Goal: Information Seeking & Learning: Learn about a topic

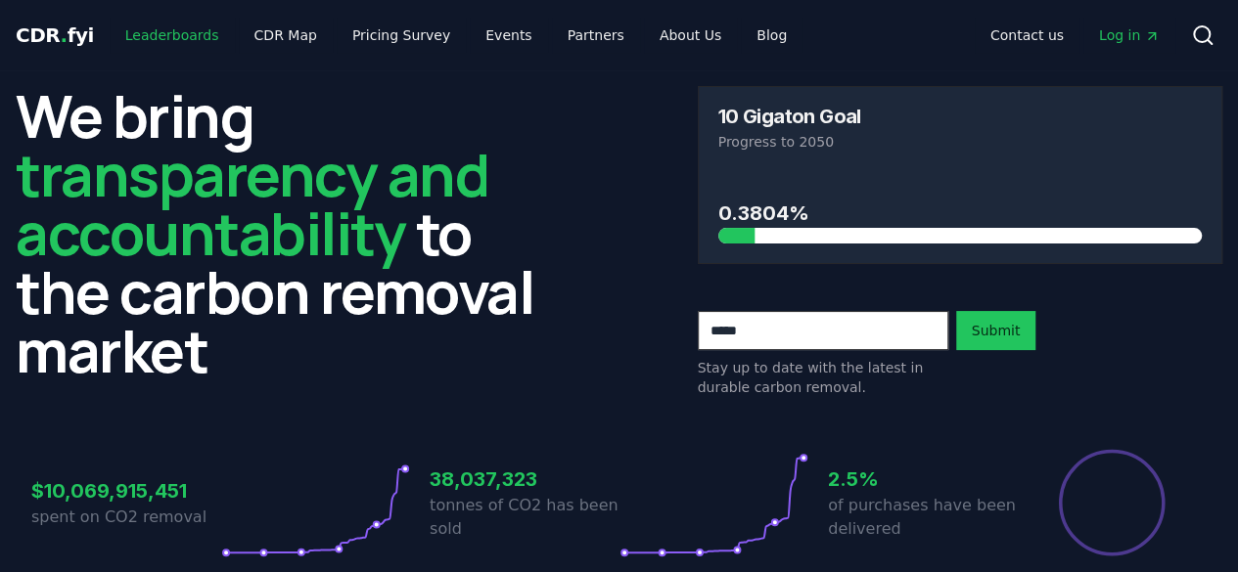
click at [176, 33] on link "Leaderboards" at bounding box center [172, 35] width 125 height 35
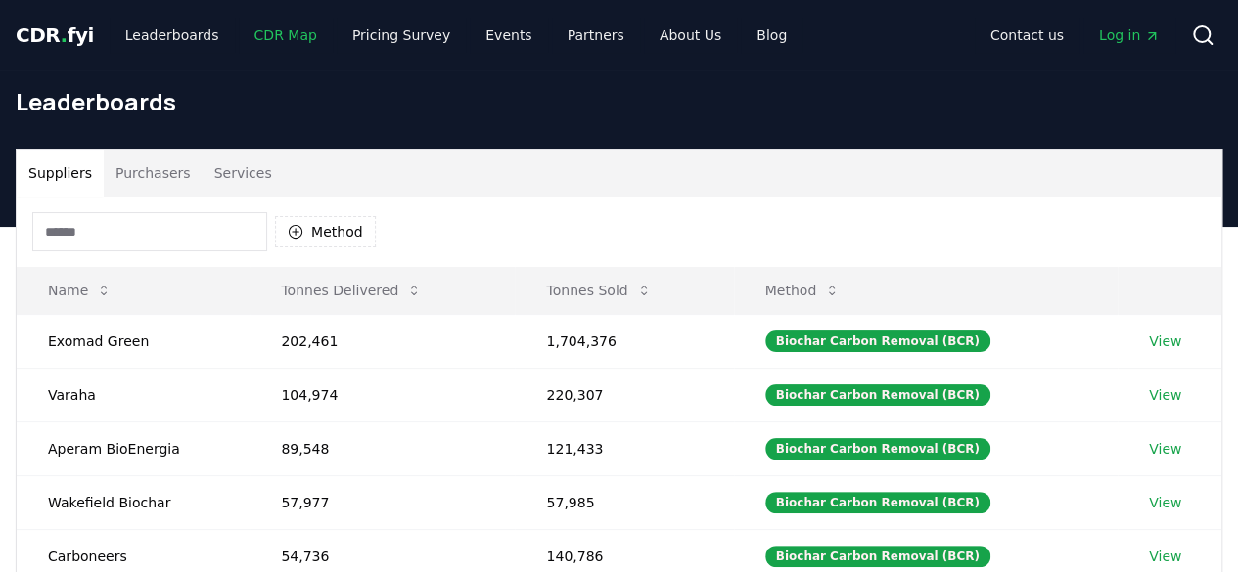
click at [288, 39] on link "CDR Map" at bounding box center [286, 35] width 94 height 35
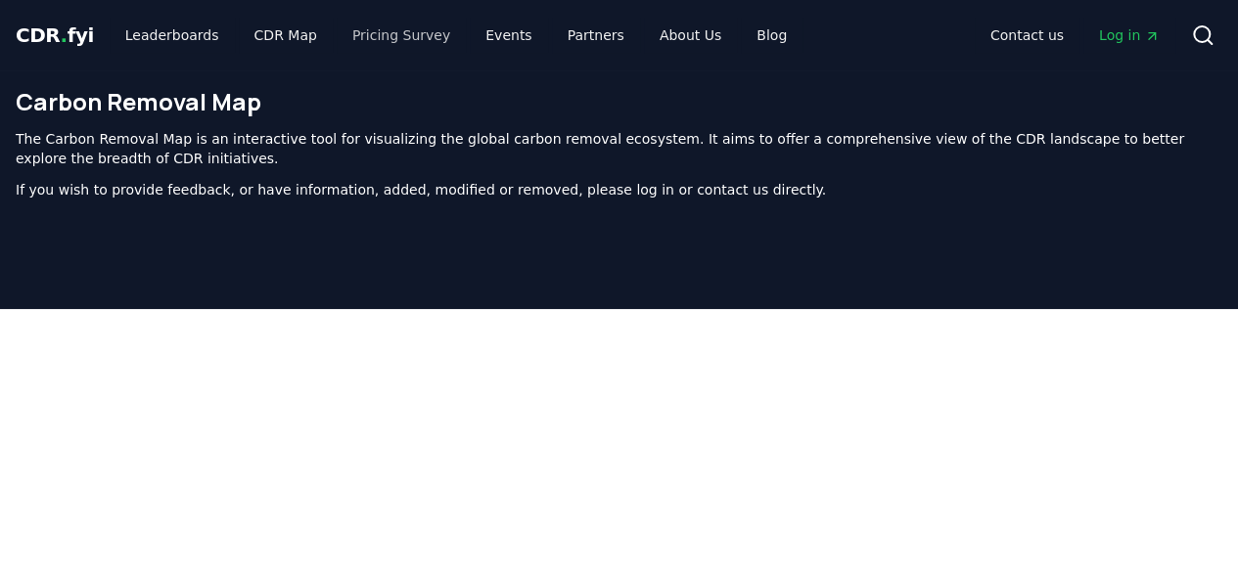
scroll to position [622, 0]
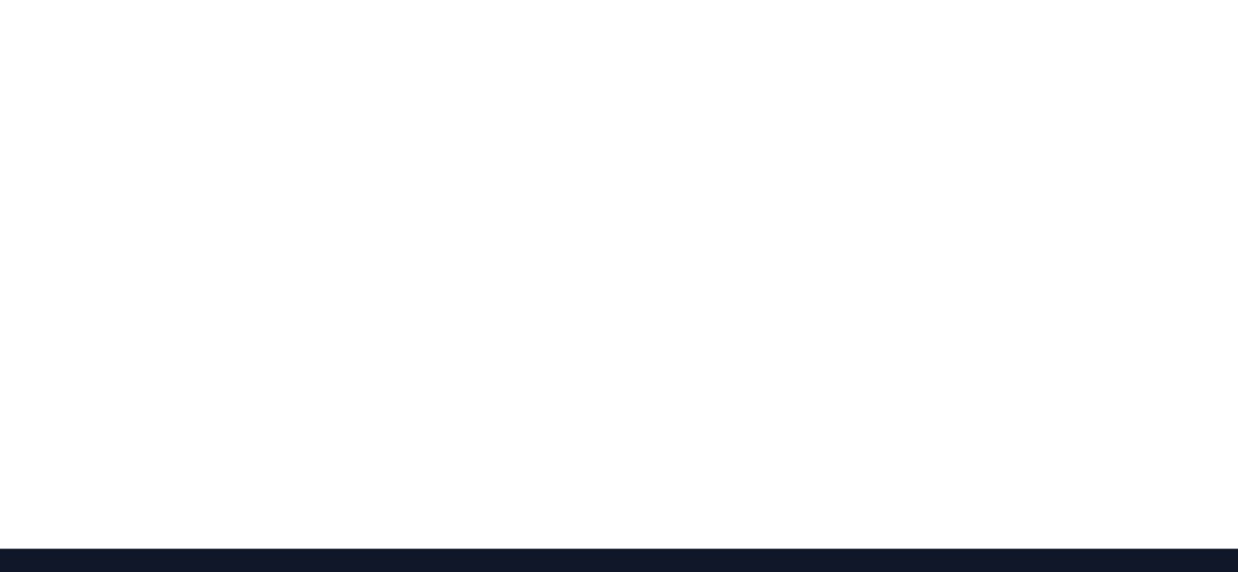
scroll to position [332, 0]
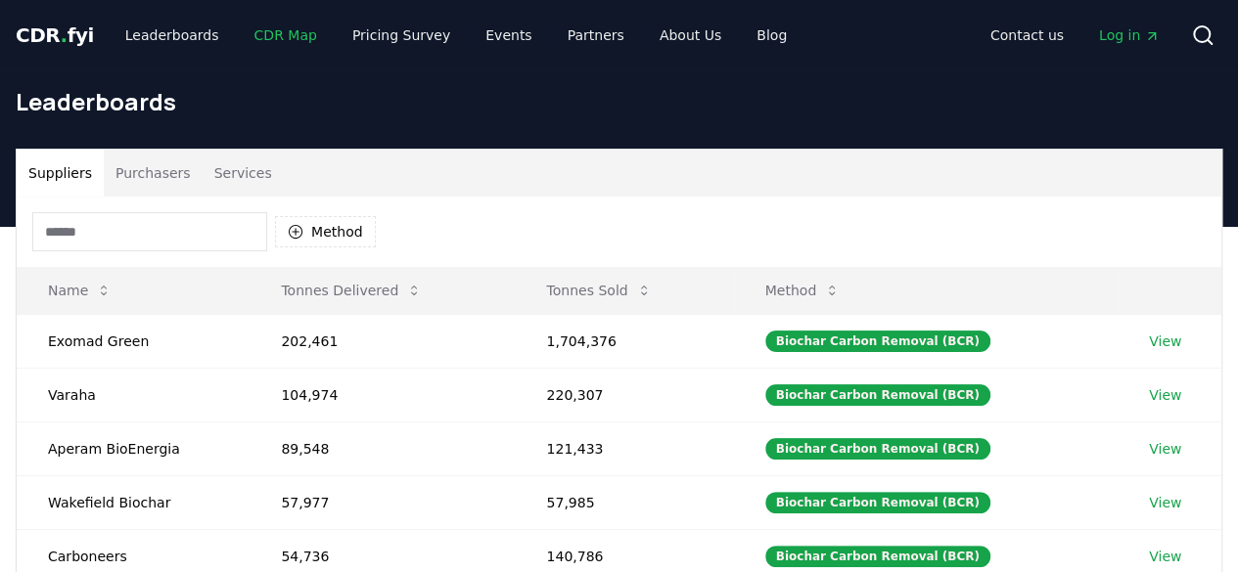
click at [254, 37] on link "CDR Map" at bounding box center [286, 35] width 94 height 35
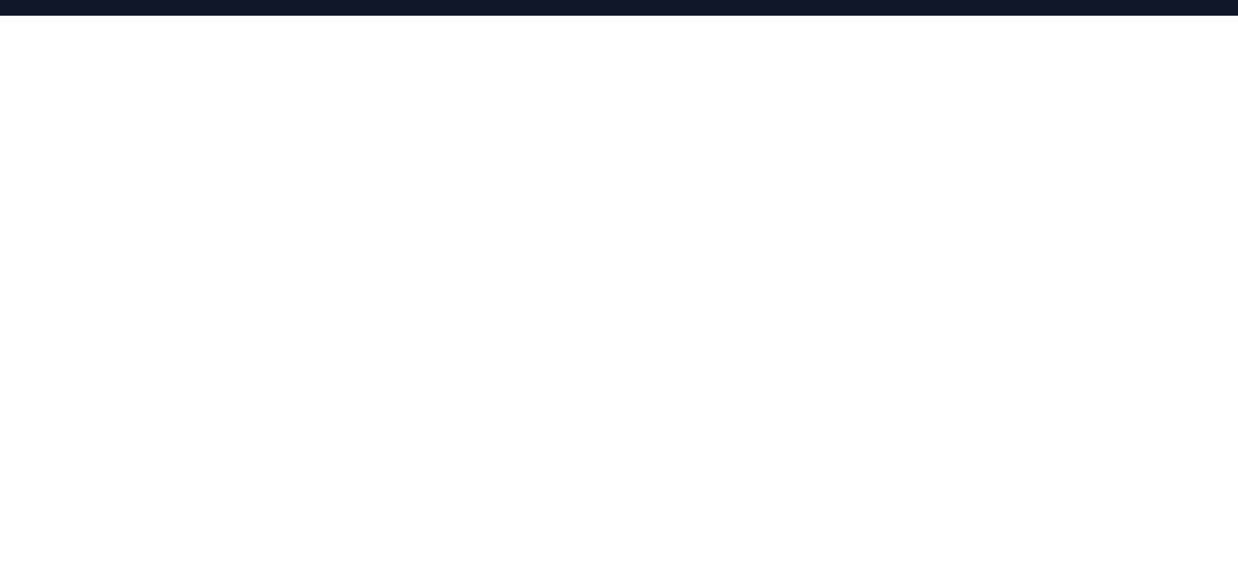
scroll to position [293, 0]
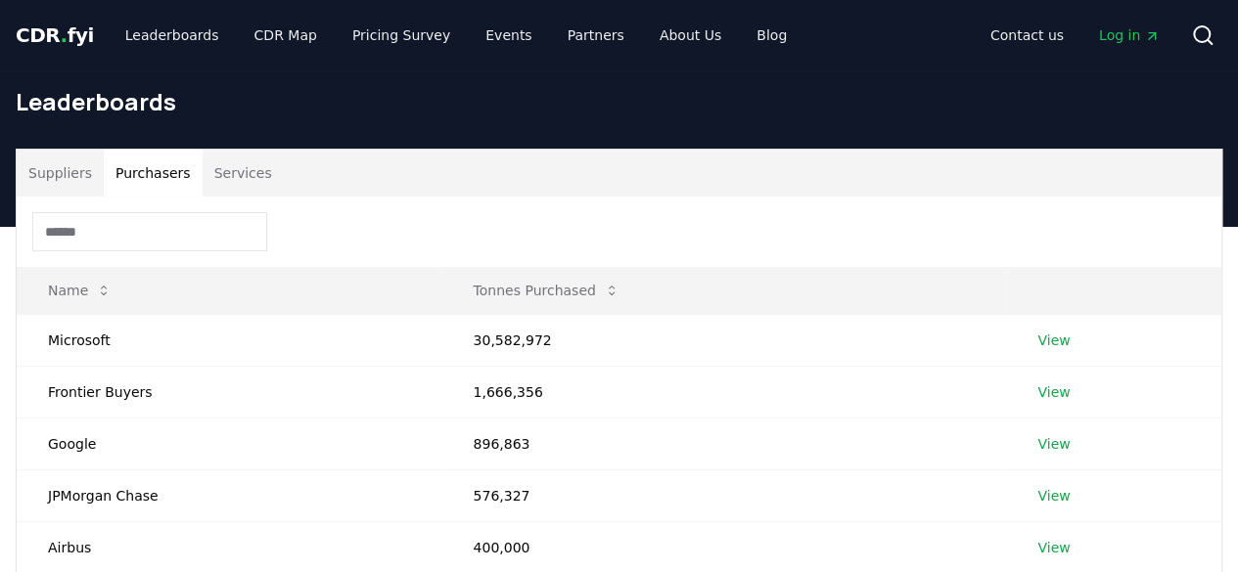
click at [156, 188] on button "Purchasers" at bounding box center [153, 173] width 99 height 47
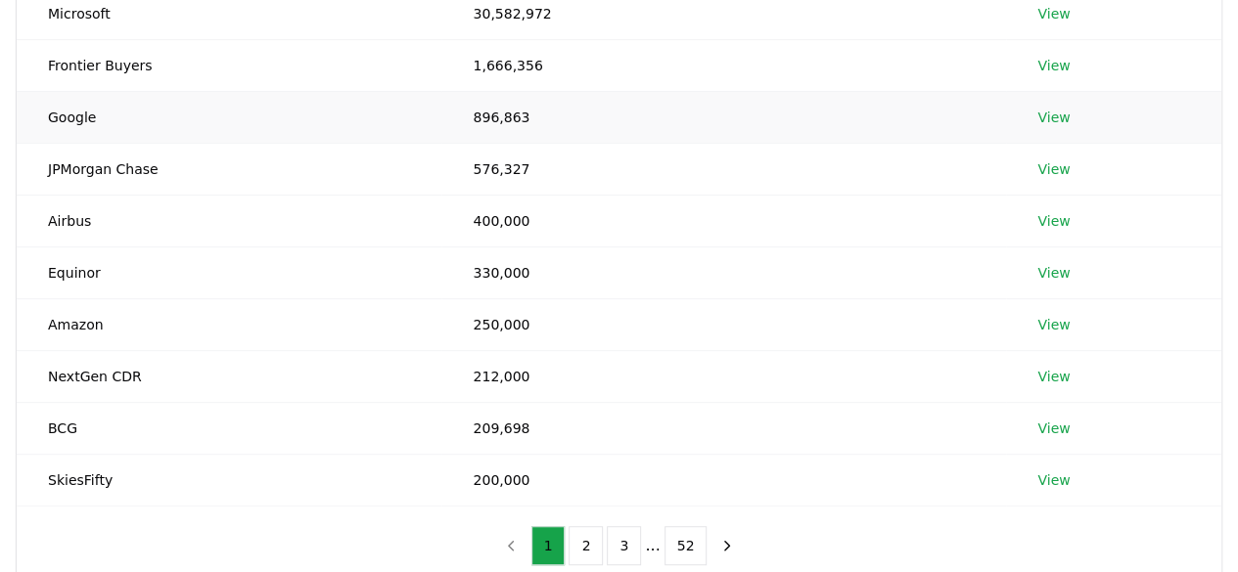
scroll to position [330, 0]
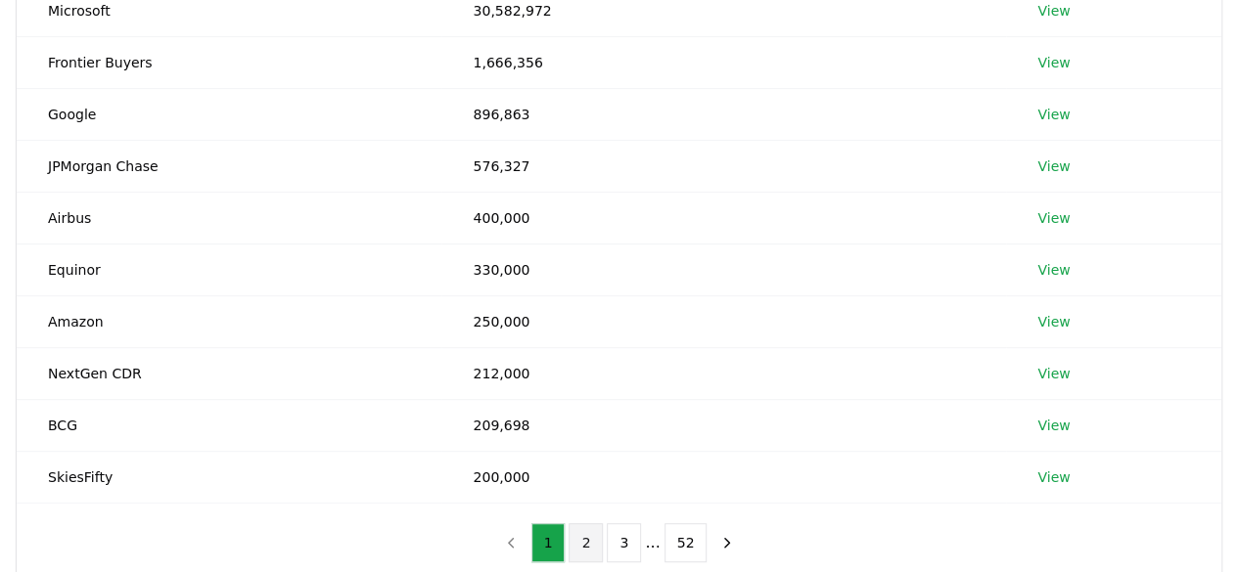
click at [592, 547] on button "2" at bounding box center [586, 543] width 34 height 39
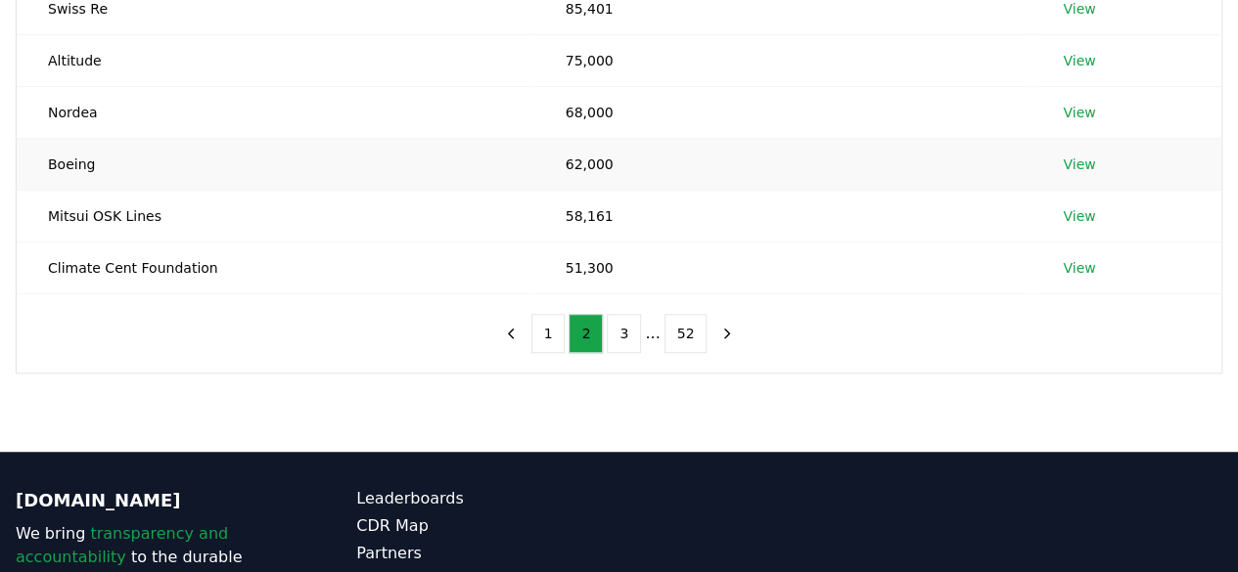
scroll to position [541, 0]
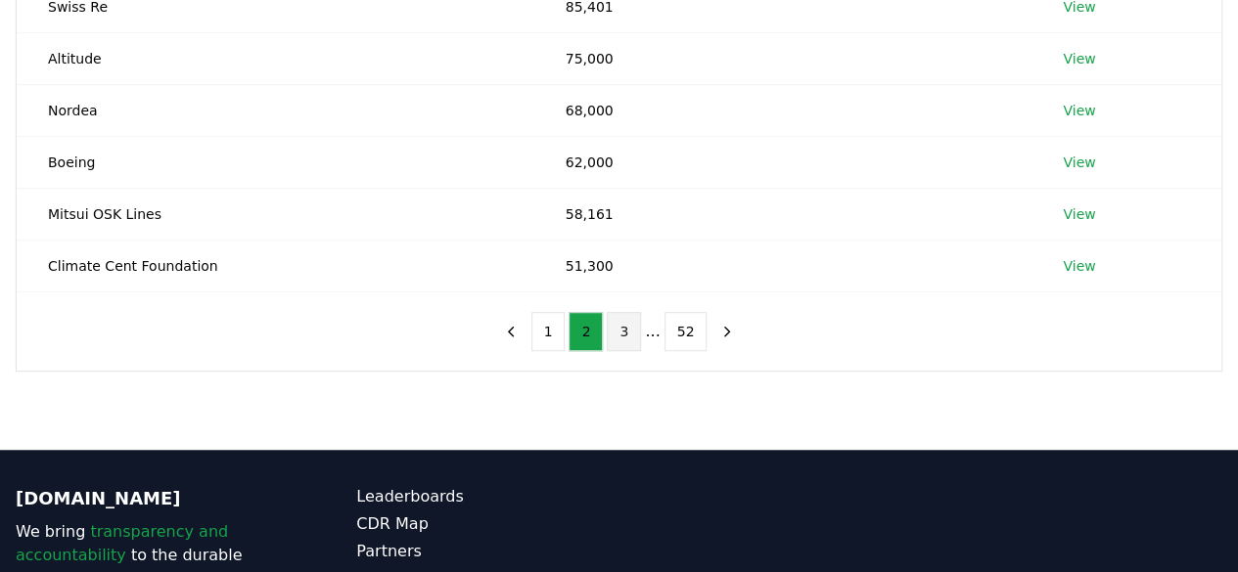
click at [634, 339] on button "3" at bounding box center [624, 331] width 34 height 39
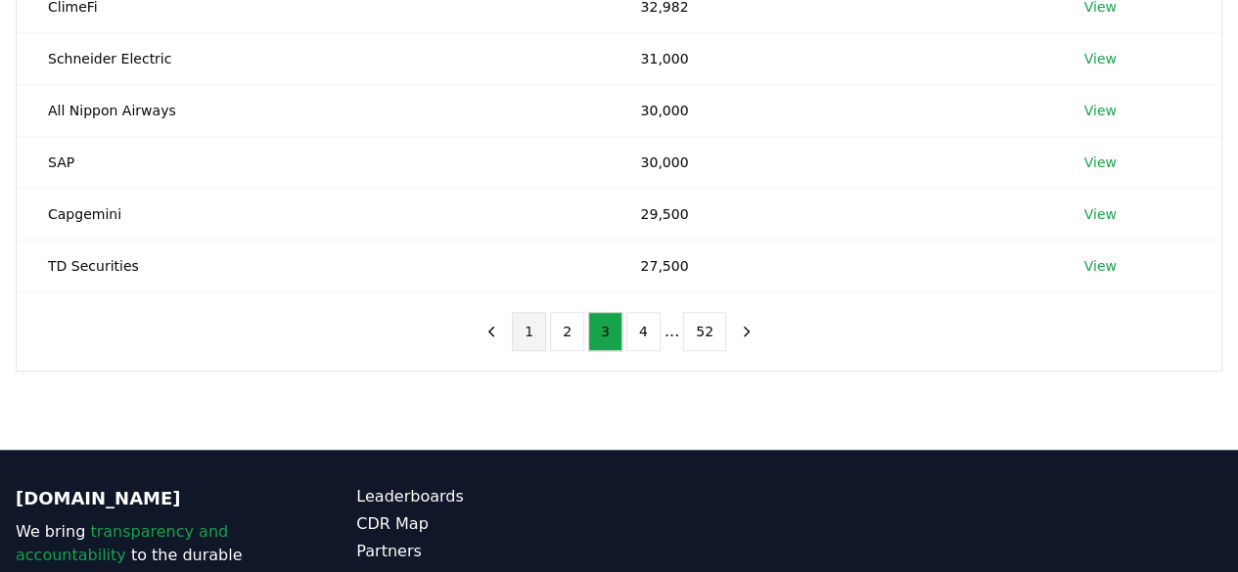
click at [539, 328] on button "1" at bounding box center [529, 331] width 34 height 39
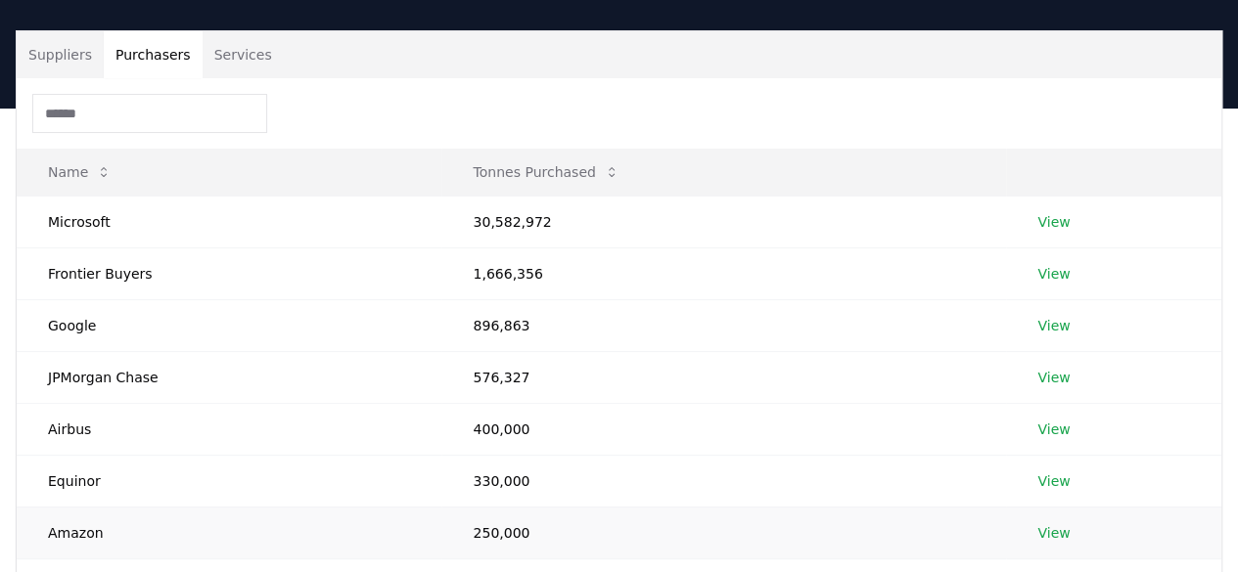
scroll to position [120, 0]
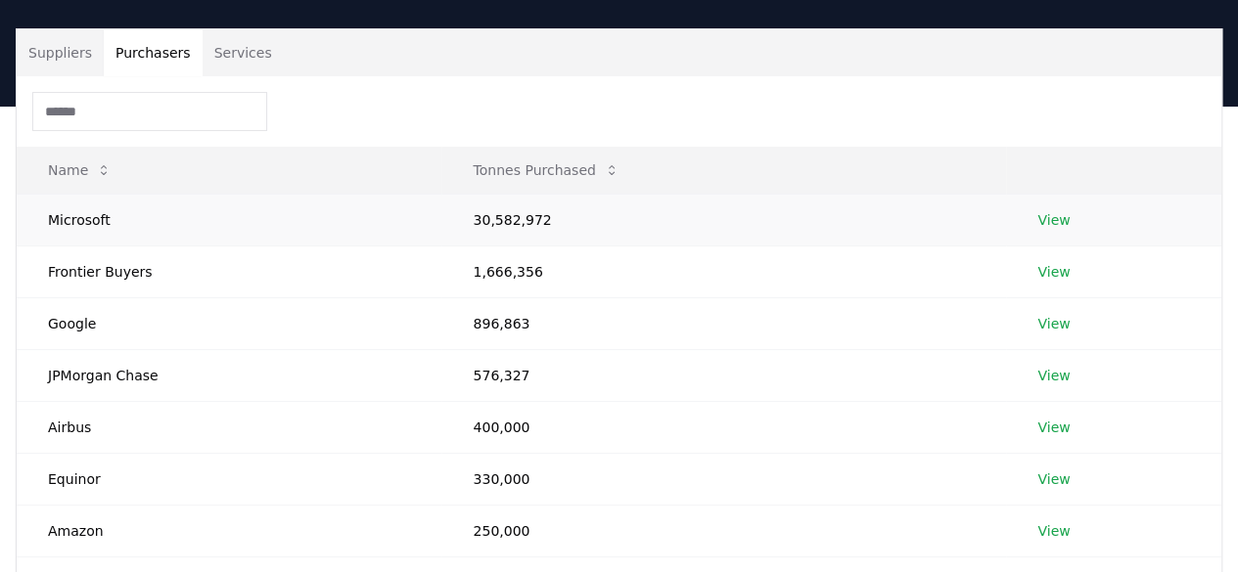
click at [1057, 220] on link "View" at bounding box center [1053, 220] width 32 height 20
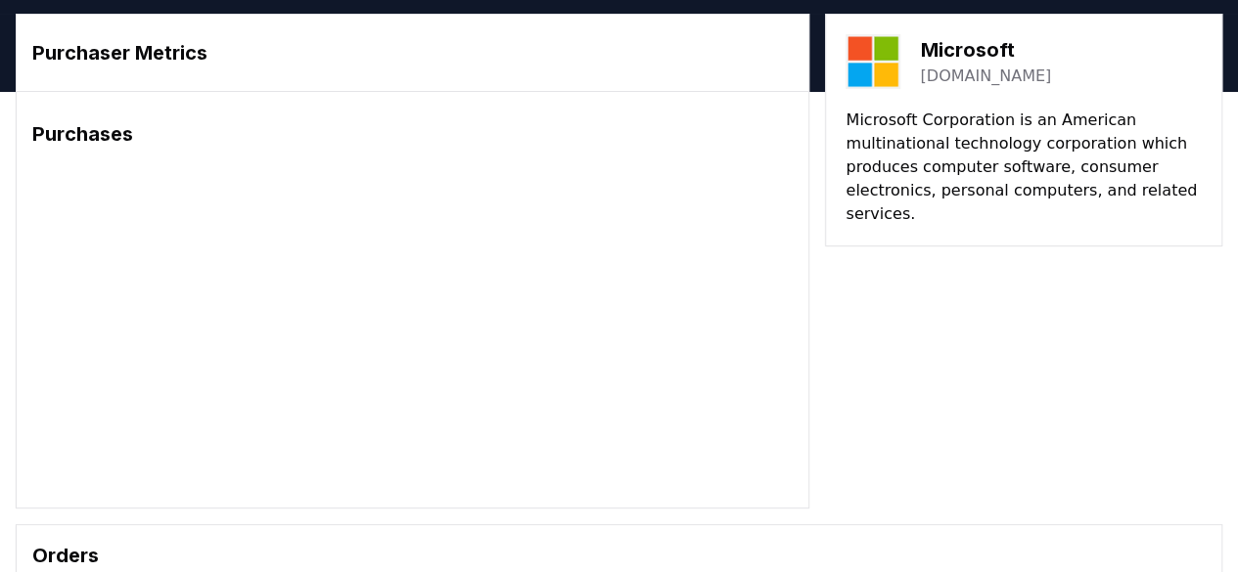
scroll to position [58, 0]
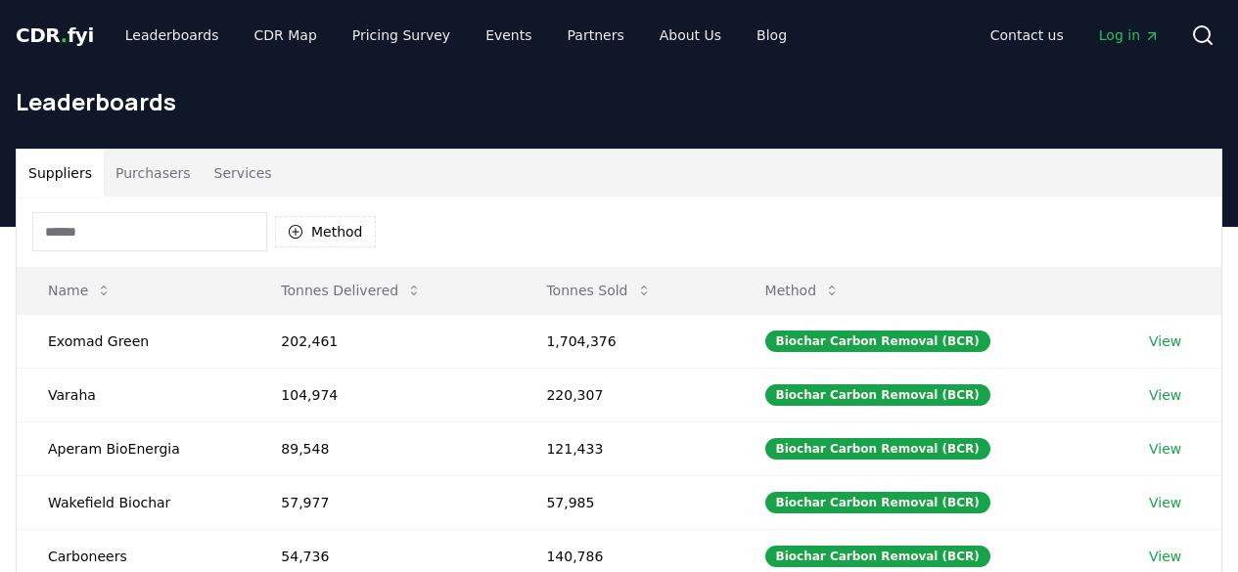
scroll to position [120, 0]
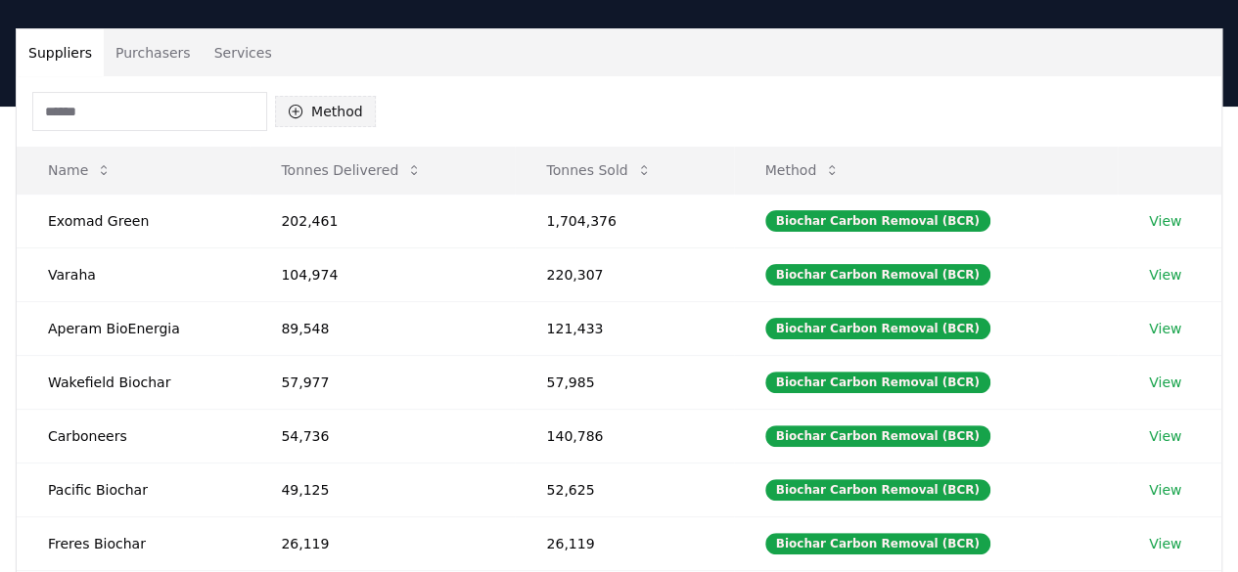
click at [321, 118] on button "Method" at bounding box center [325, 111] width 101 height 31
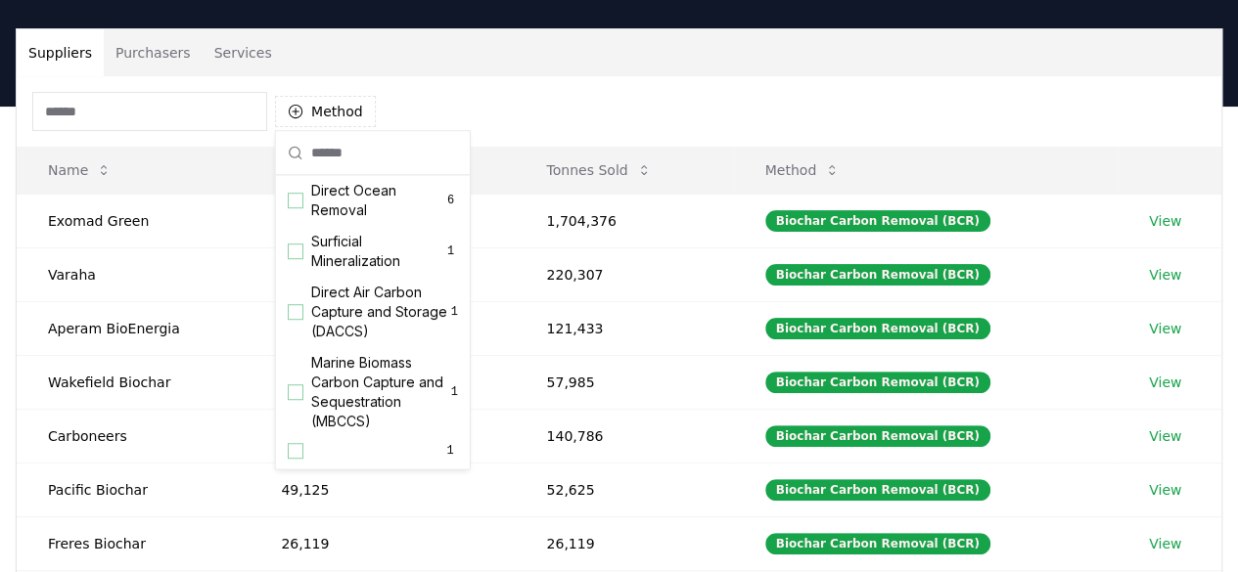
scroll to position [0, 0]
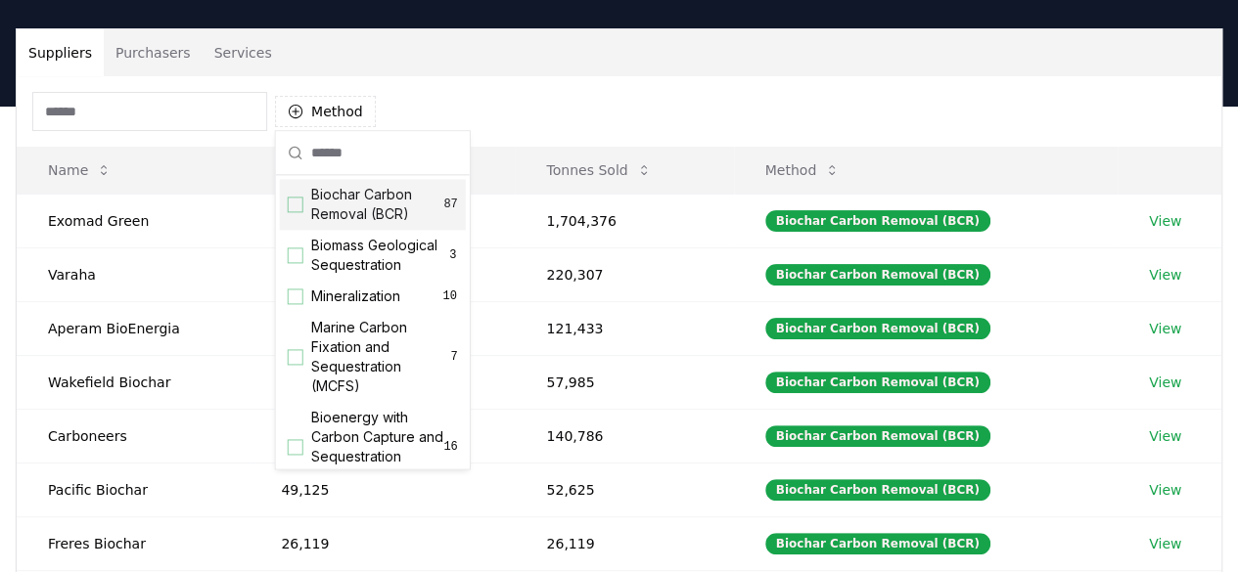
click at [297, 204] on div "Suggestions" at bounding box center [296, 205] width 16 height 16
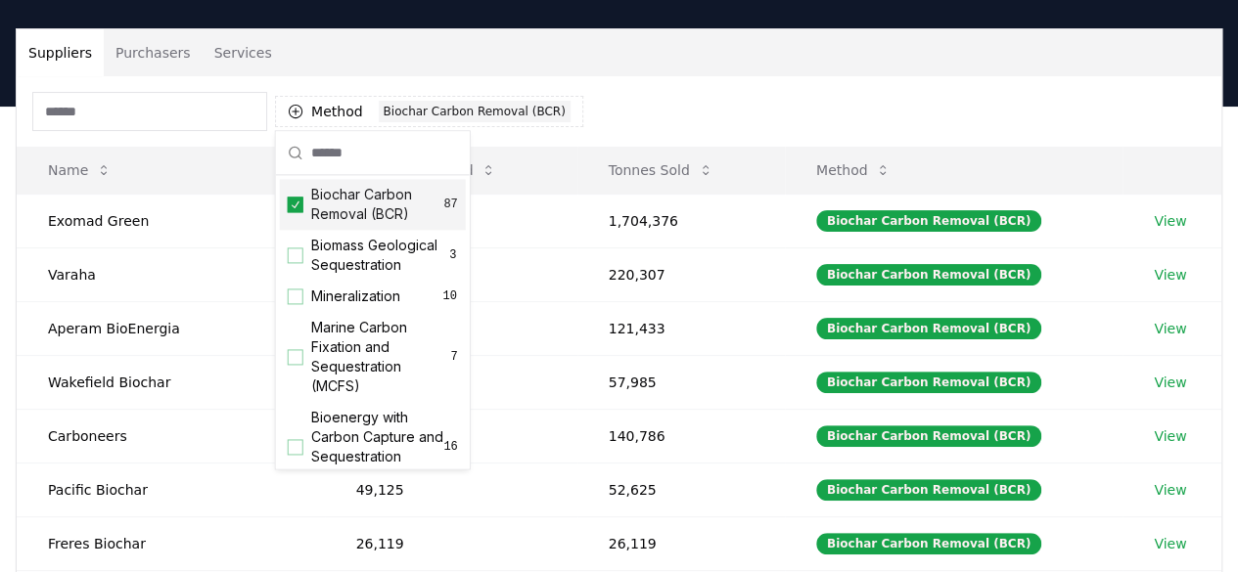
click at [636, 99] on div "Method 1 Biochar Carbon Removal (BCR)" at bounding box center [619, 111] width 1205 height 70
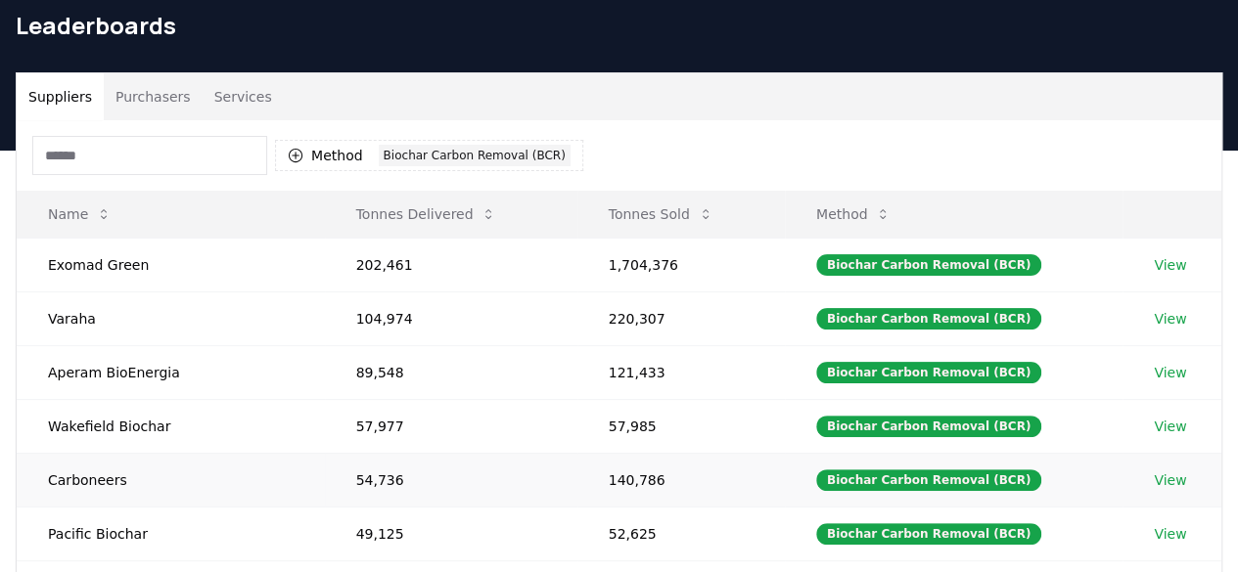
scroll to position [70, 0]
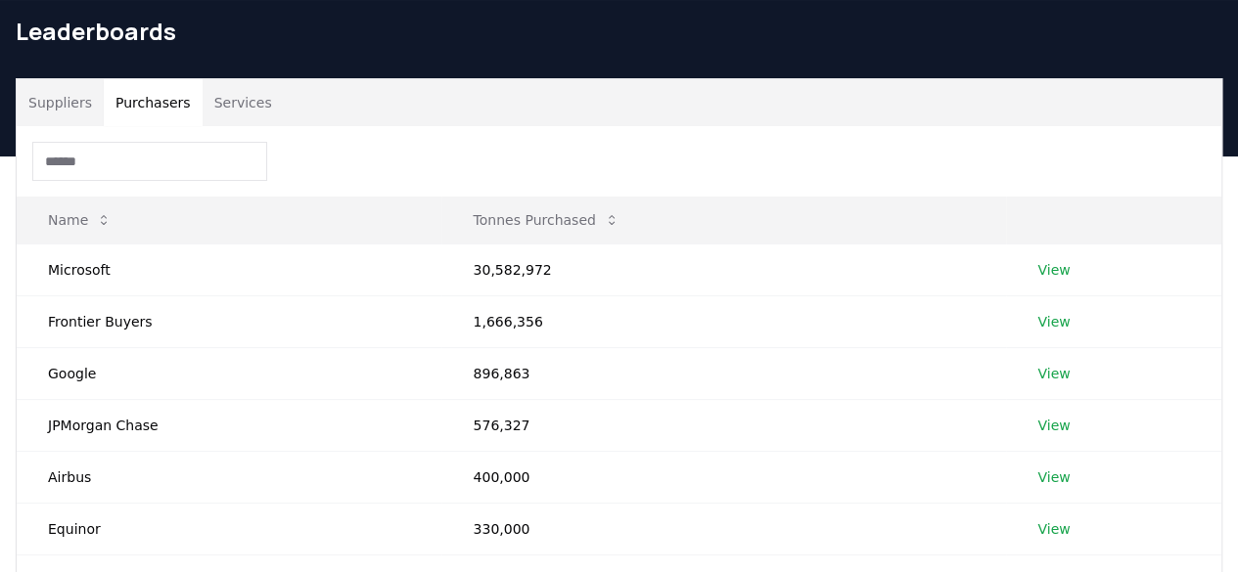
click at [160, 107] on button "Purchasers" at bounding box center [153, 102] width 99 height 47
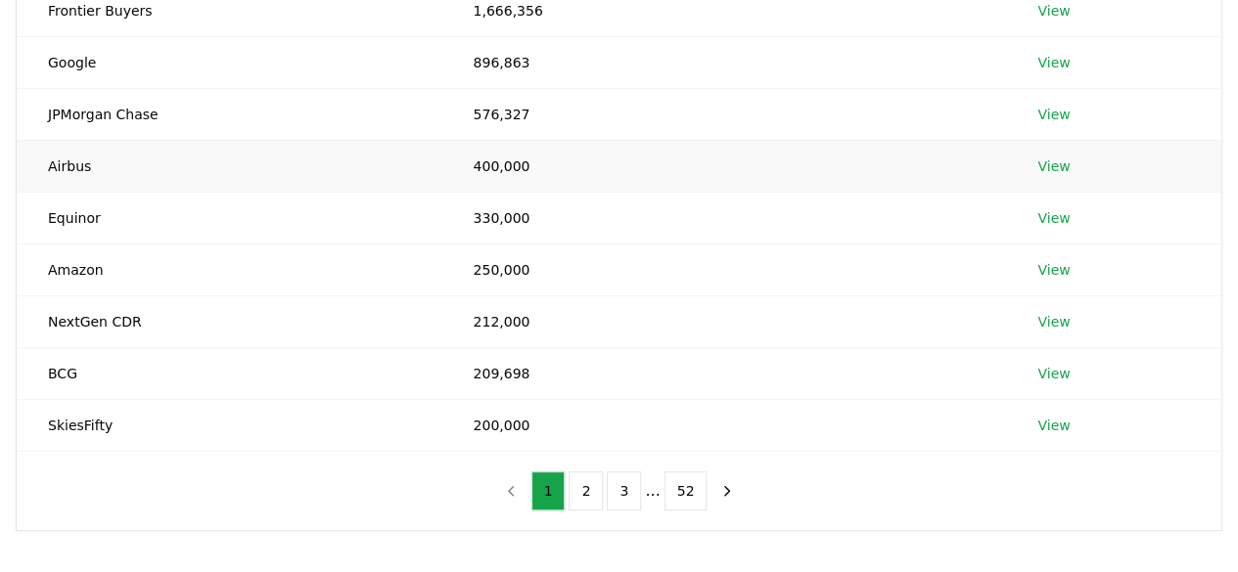
scroll to position [387, 0]
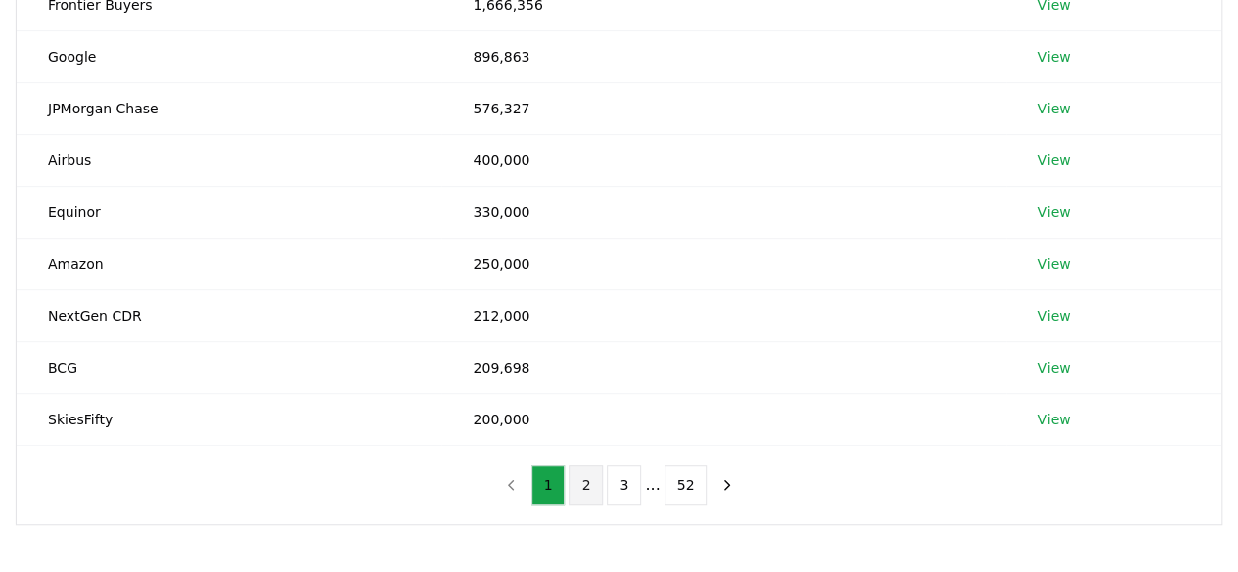
click at [591, 484] on button "2" at bounding box center [586, 485] width 34 height 39
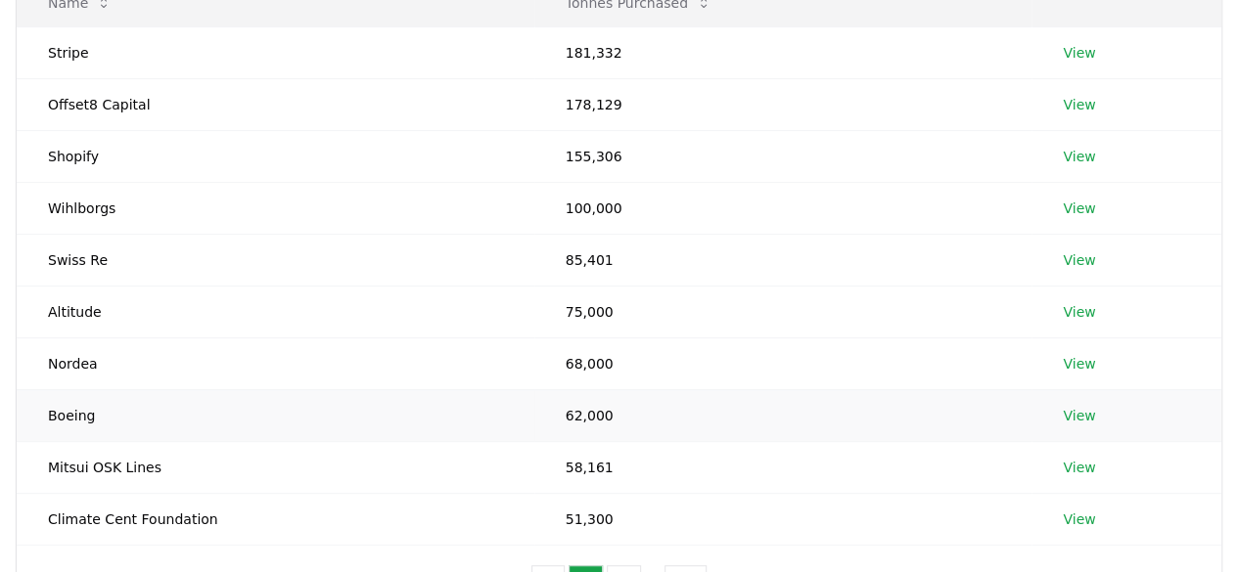
scroll to position [374, 0]
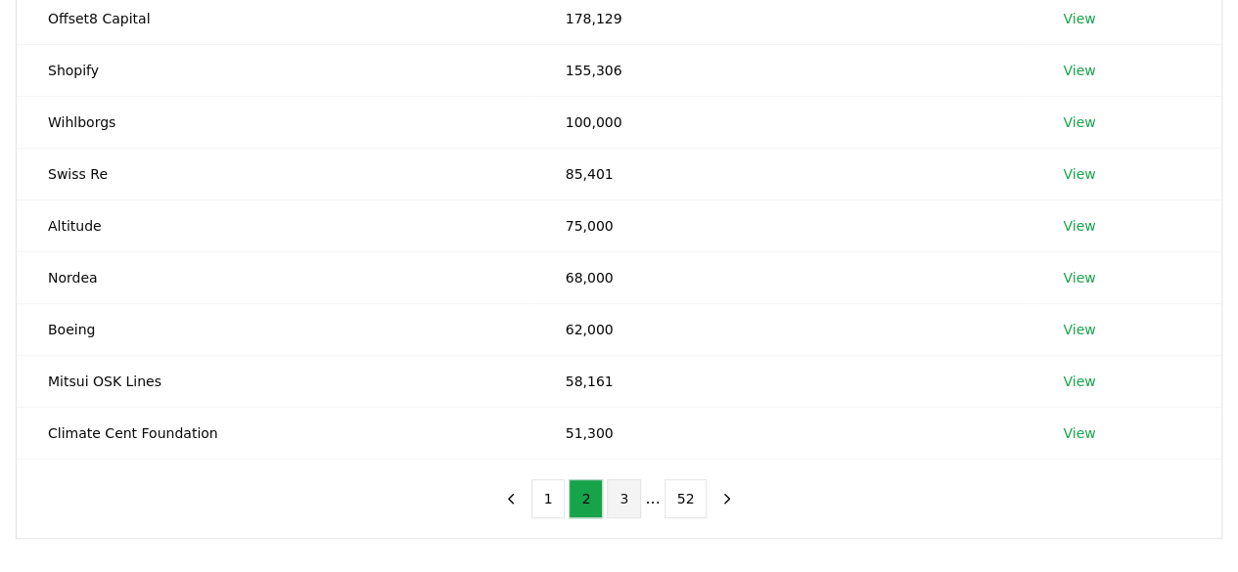
click at [620, 484] on button "3" at bounding box center [624, 498] width 34 height 39
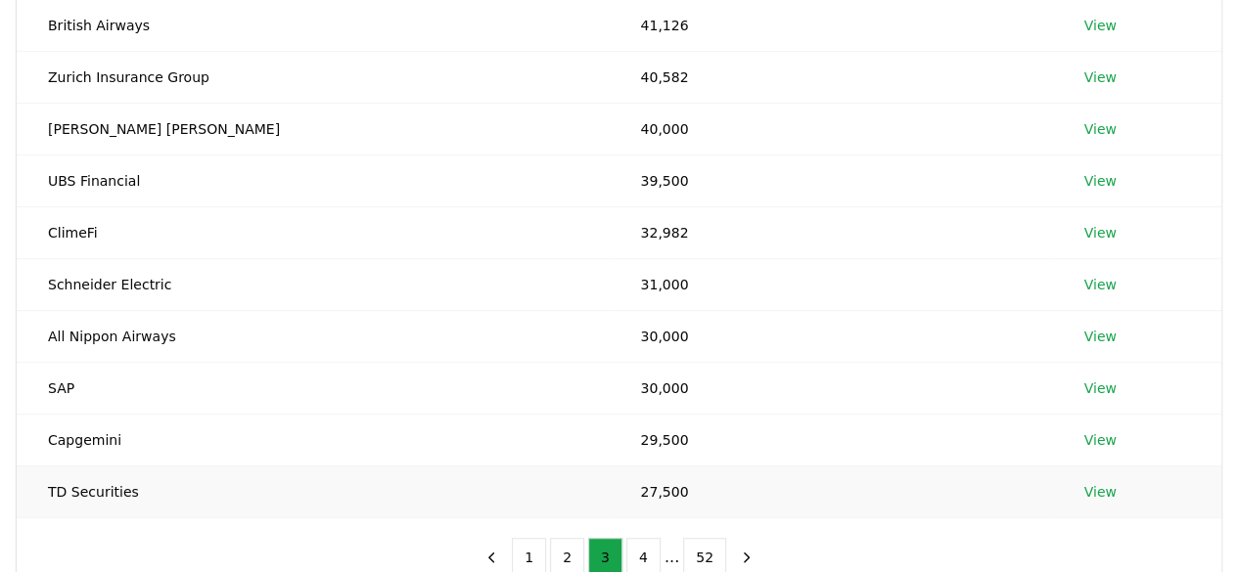
scroll to position [317, 0]
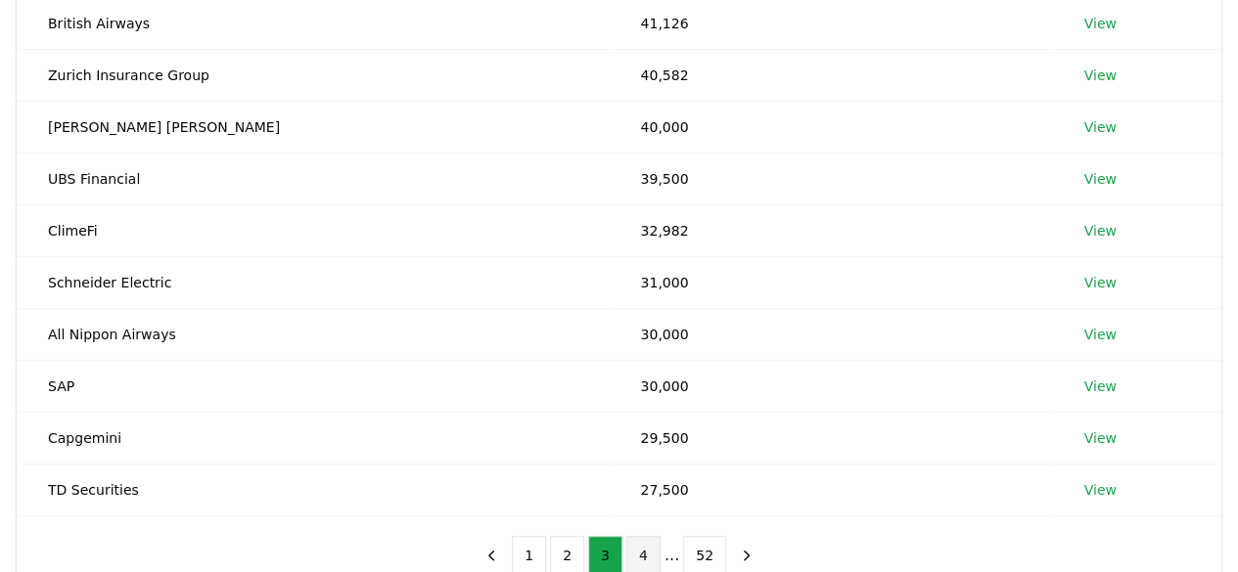
click at [641, 542] on button "4" at bounding box center [643, 555] width 34 height 39
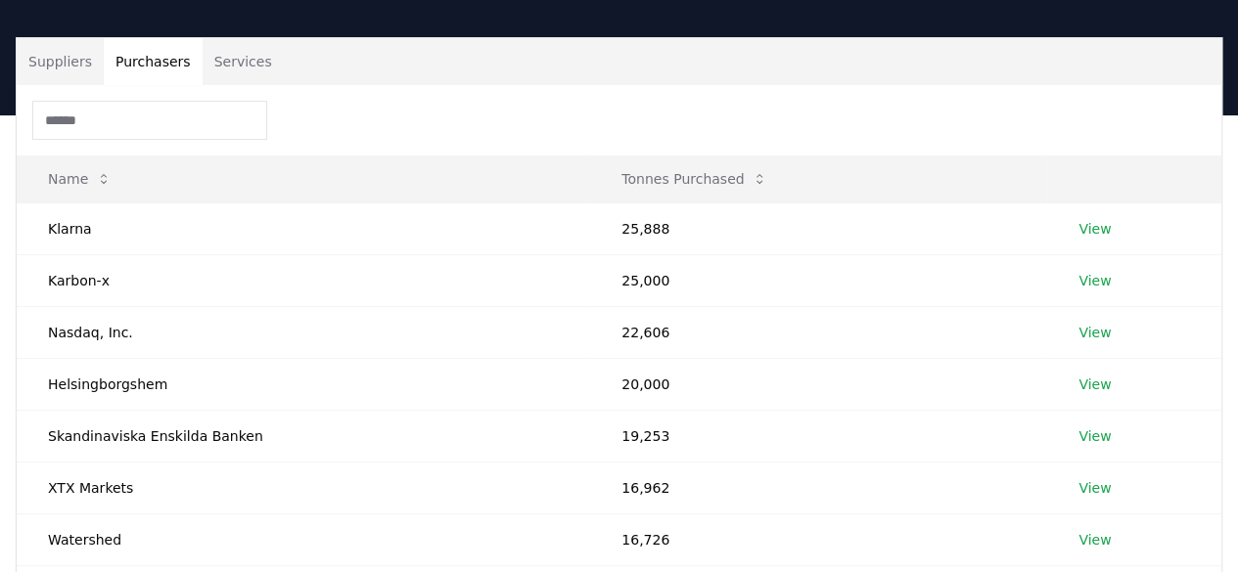
scroll to position [112, 0]
click at [144, 385] on td "Helsingborgshem" at bounding box center [303, 384] width 573 height 52
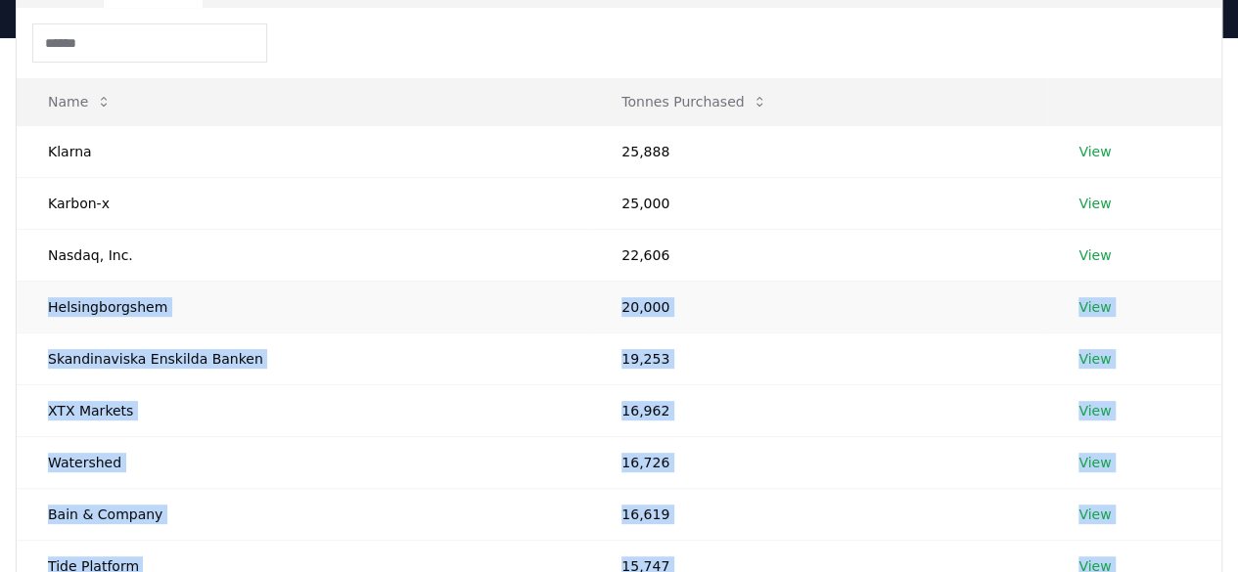
scroll to position [307, 0]
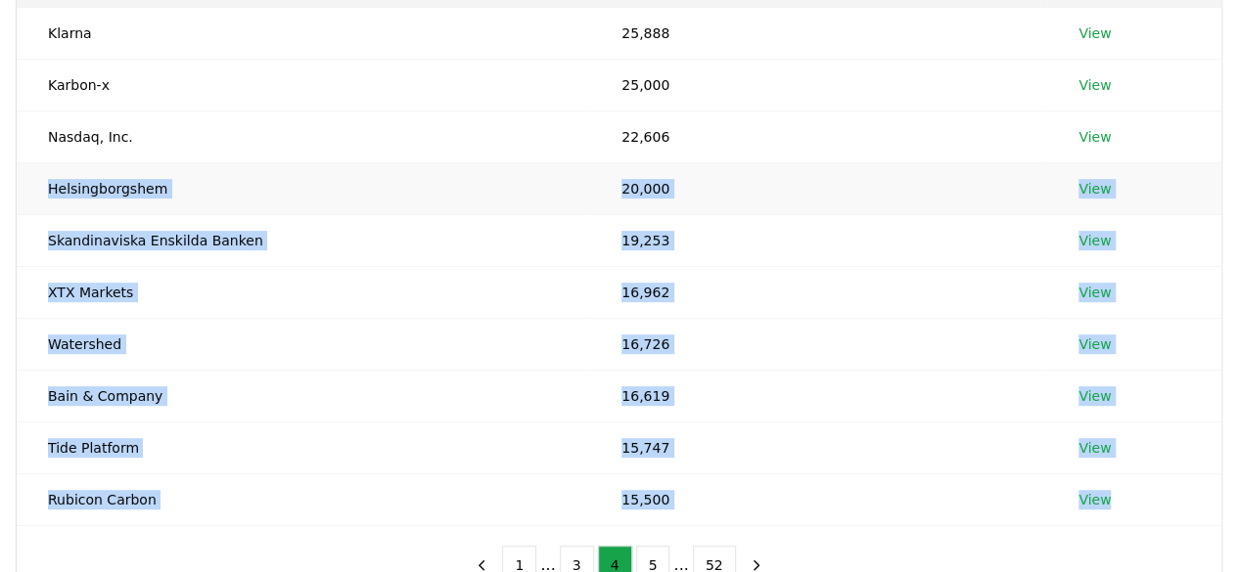
copy div "Helsingborgshem 20,000 View Skandinaviska Enskilda Banken 19,253 View XTX Marke…"
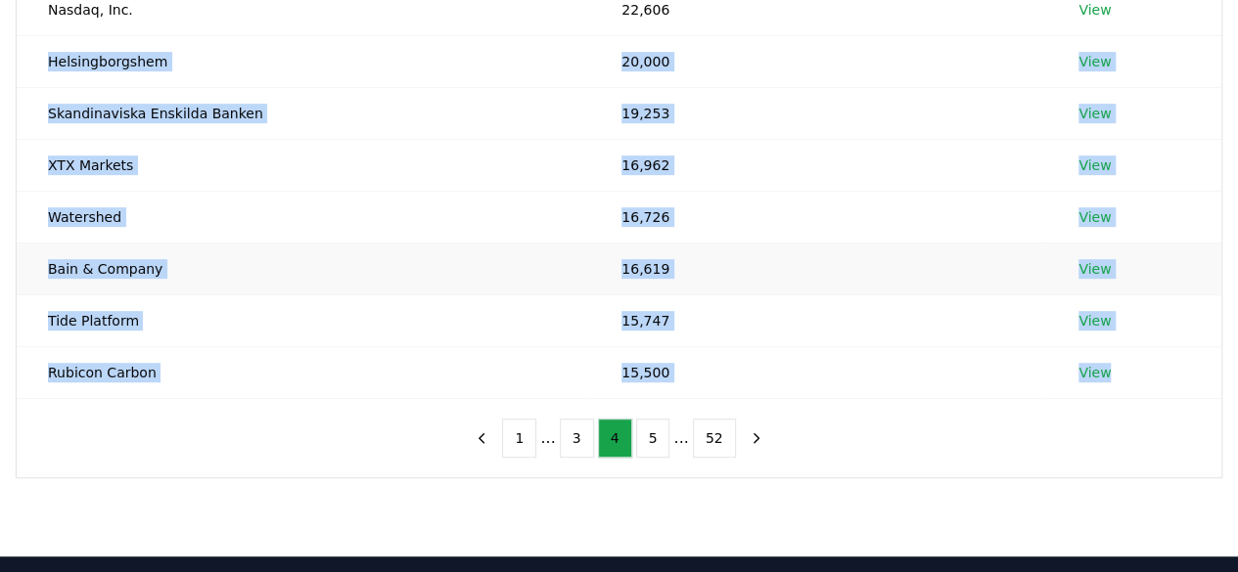
scroll to position [436, 0]
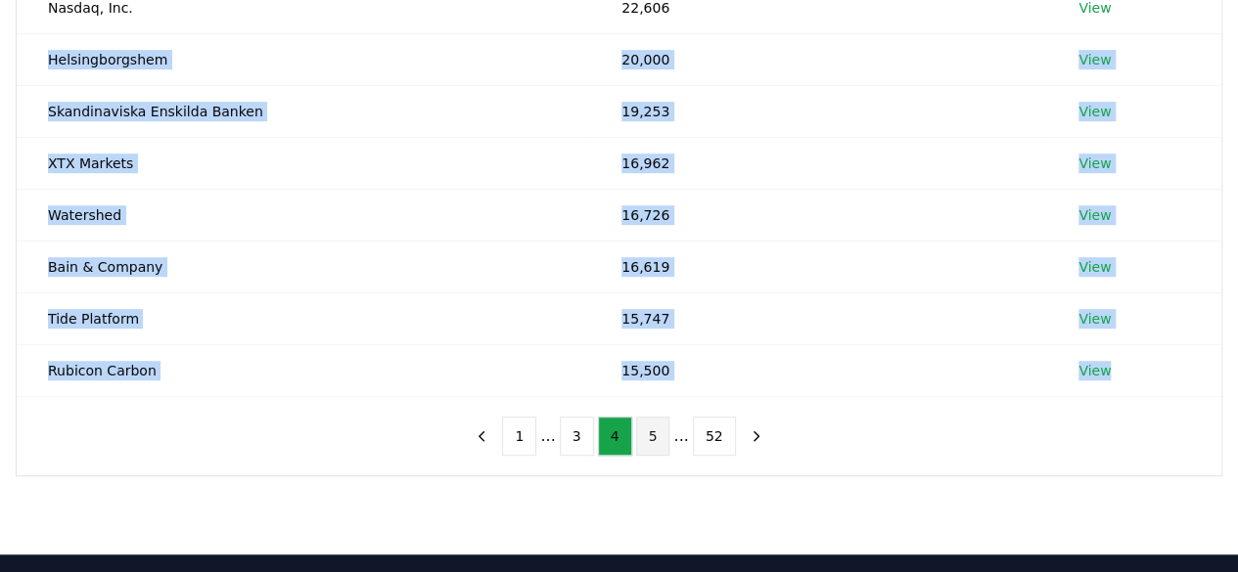
click at [648, 435] on button "5" at bounding box center [653, 436] width 34 height 39
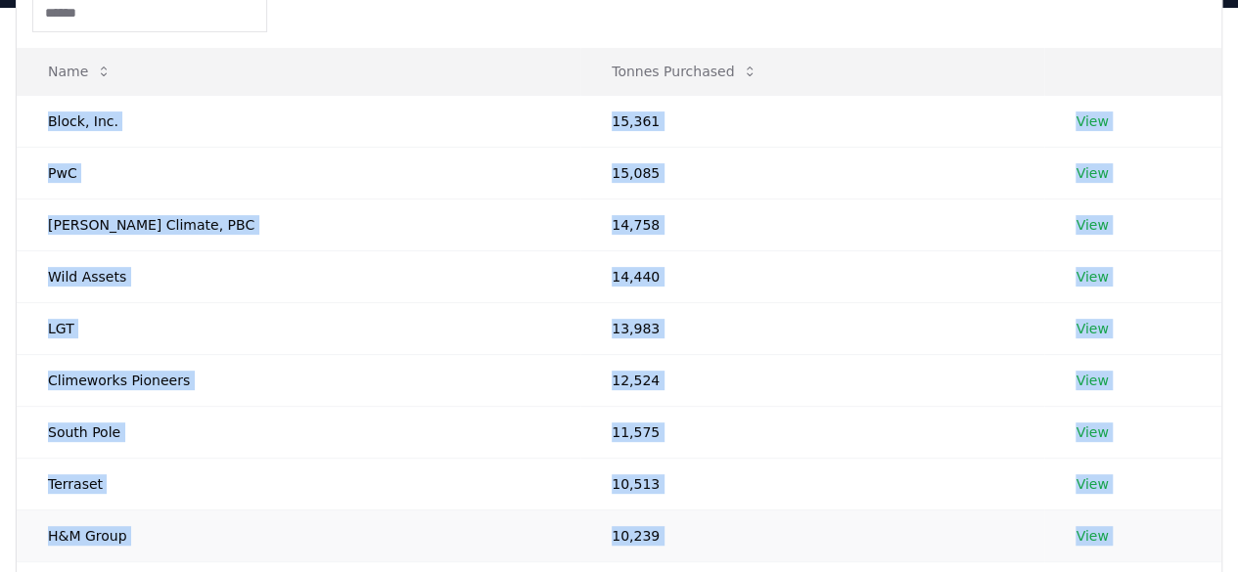
scroll to position [229, 0]
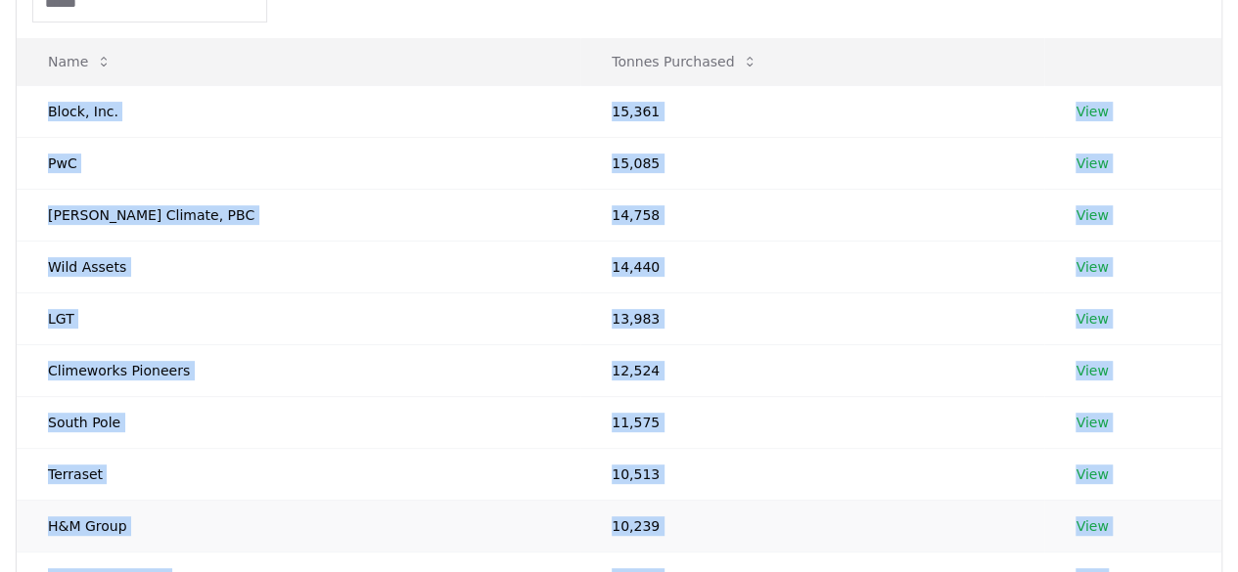
copy div "Helsingborgshem 20,000 View Skandinaviska Enskilda Banken 19,253 View XTX Marke…"
